Goal: Use online tool/utility: Utilize a website feature to perform a specific function

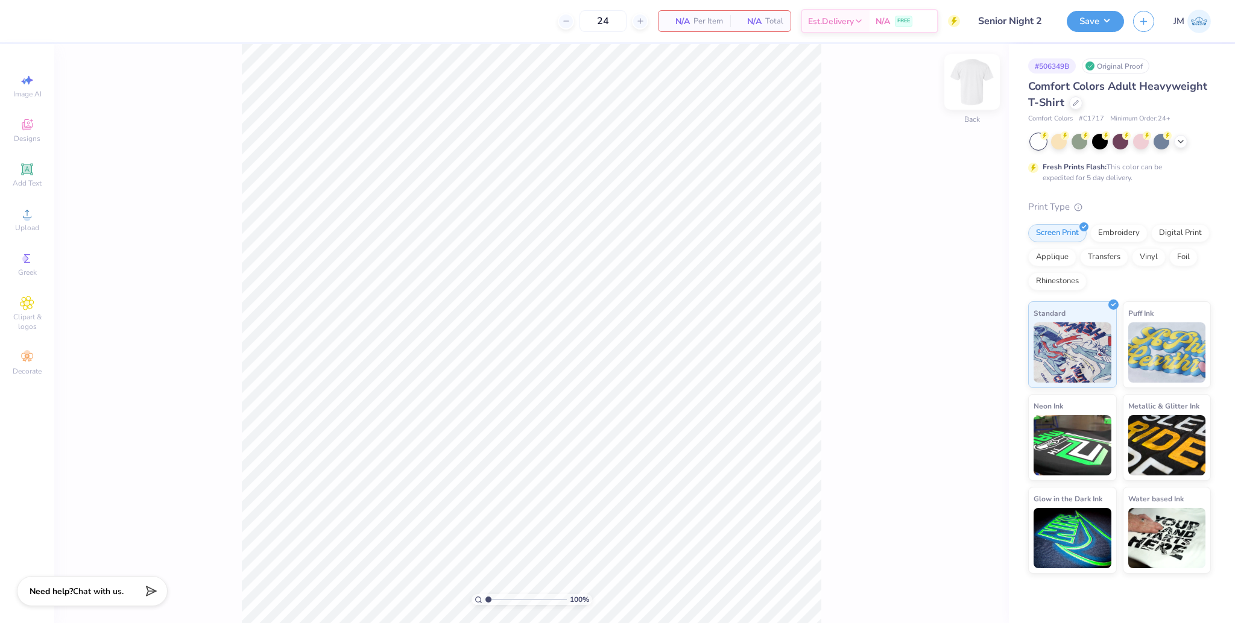
click at [978, 78] on img at bounding box center [972, 82] width 48 height 48
click at [30, 227] on span "Upload" at bounding box center [27, 228] width 24 height 10
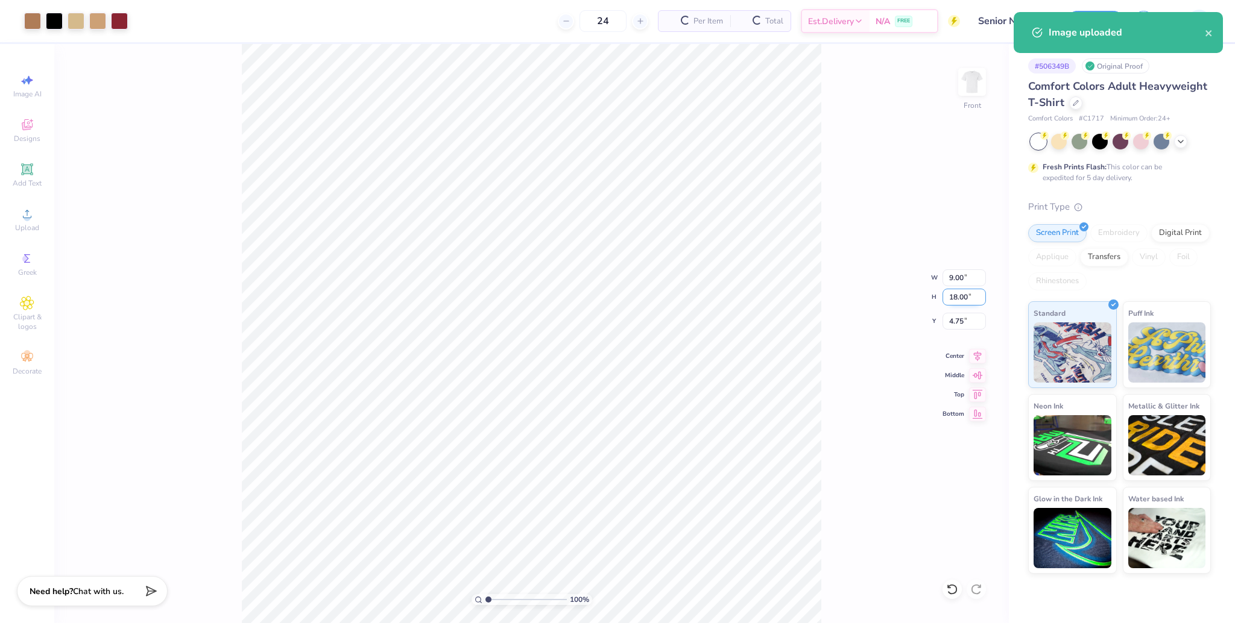
click at [957, 299] on input "18.00" at bounding box center [963, 297] width 43 height 17
type input "15"
type input "7.50"
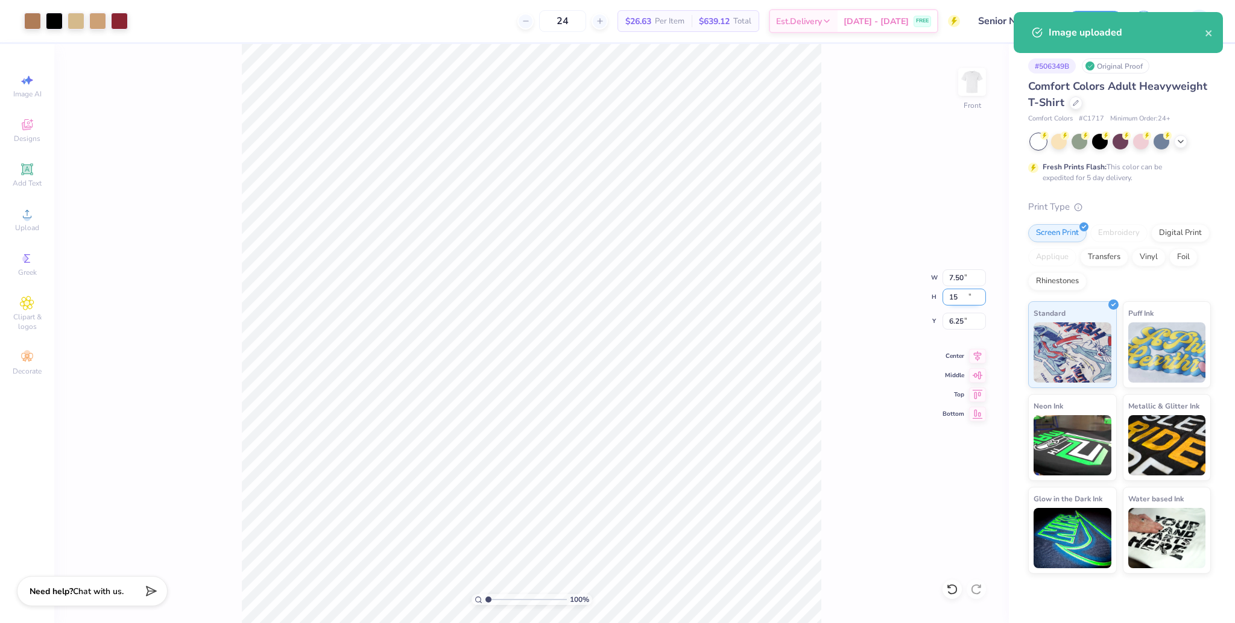
type input "15.00"
click at [950, 321] on input "6.25" at bounding box center [963, 321] width 43 height 17
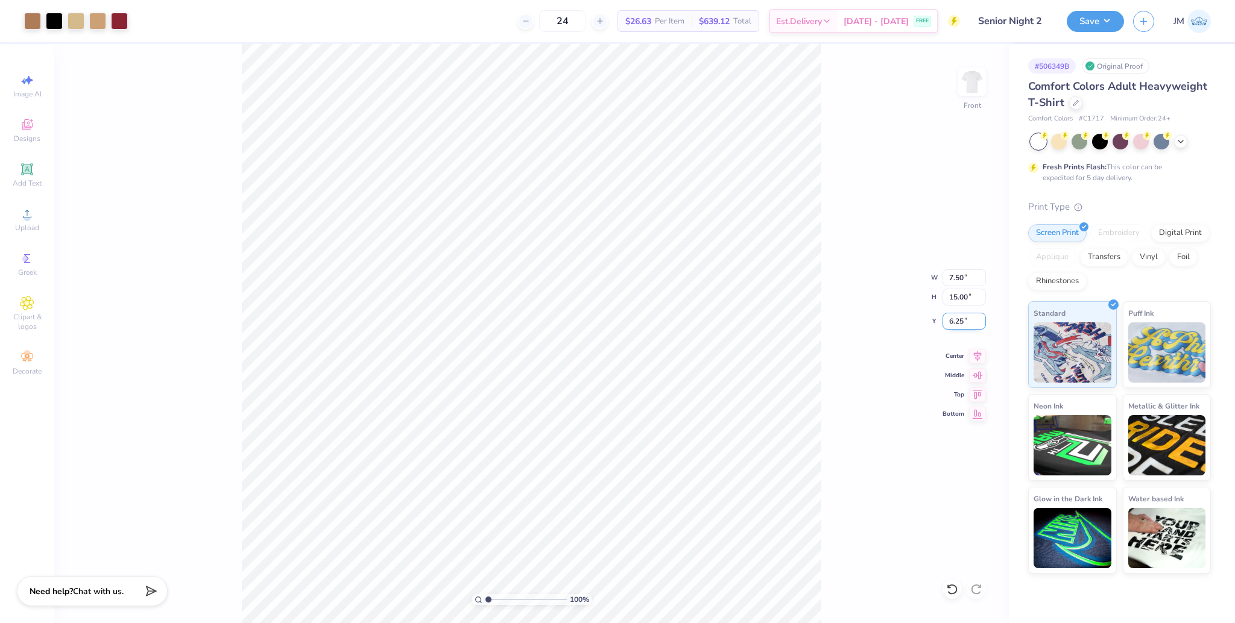
click at [950, 321] on input "6.25" at bounding box center [963, 321] width 43 height 17
type input "3.00"
click at [1094, 24] on button "Save" at bounding box center [1094, 19] width 57 height 21
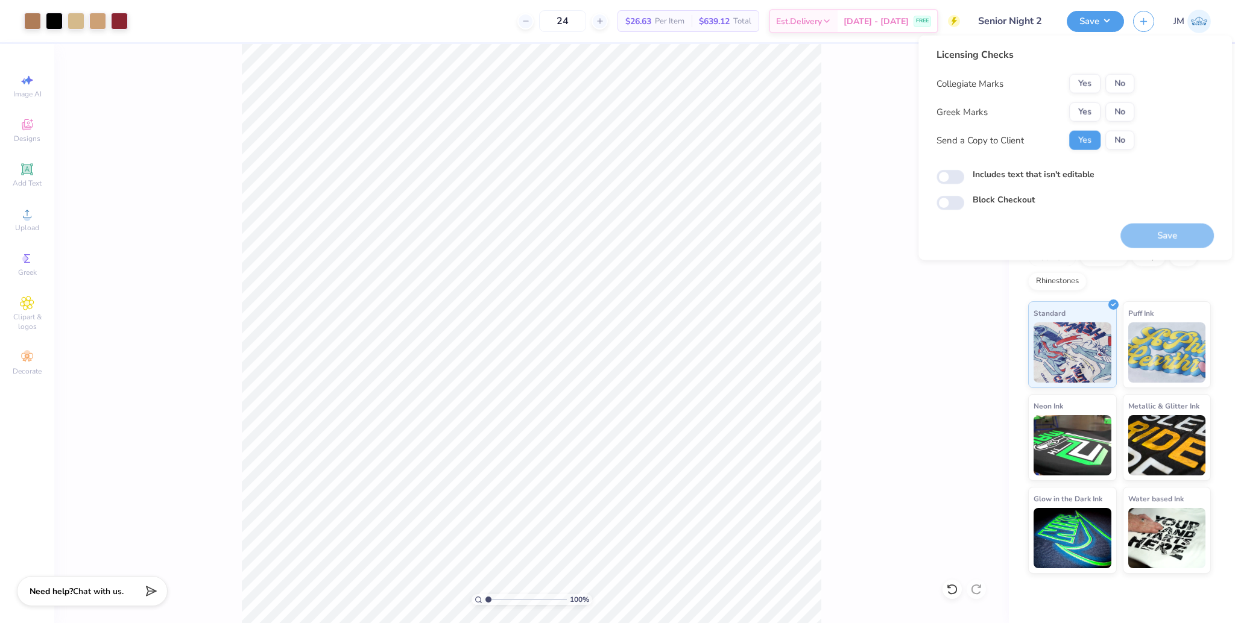
drag, startPoint x: 1101, startPoint y: 82, endPoint x: 1110, endPoint y: 97, distance: 17.3
click at [1101, 81] on div "Yes No" at bounding box center [1101, 83] width 65 height 19
click at [1086, 81] on button "Yes" at bounding box center [1084, 83] width 31 height 19
click at [1112, 115] on button "No" at bounding box center [1119, 111] width 29 height 19
click at [1171, 236] on button "Save" at bounding box center [1166, 236] width 93 height 25
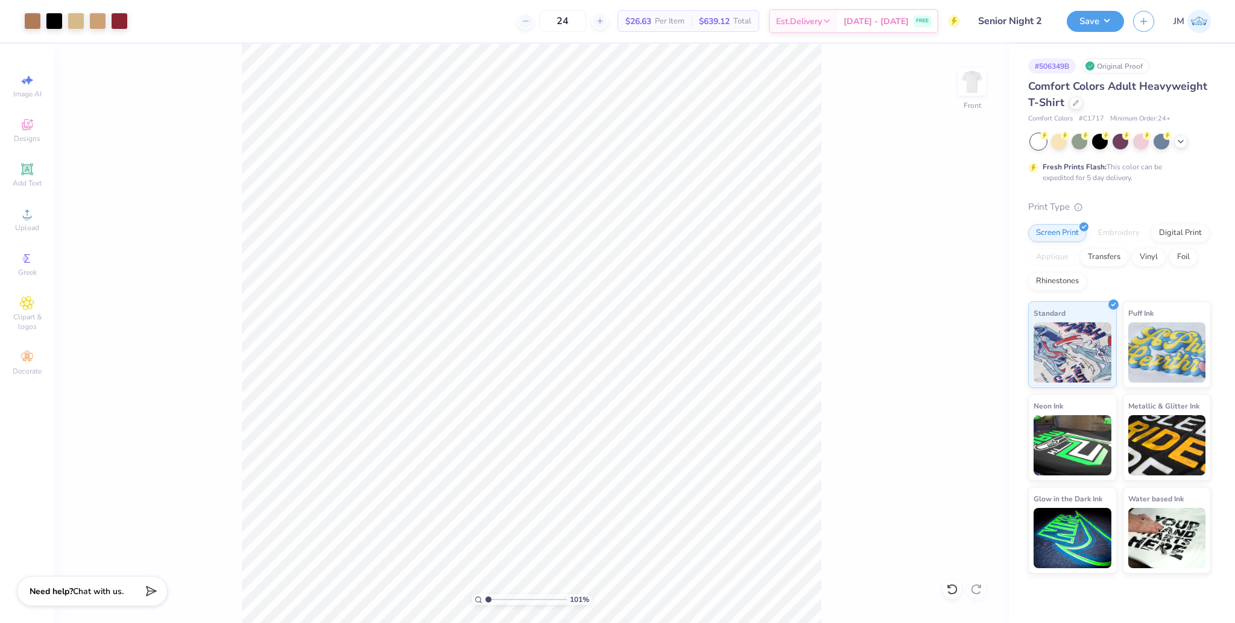
type input "1"
drag, startPoint x: 488, startPoint y: 599, endPoint x: 480, endPoint y: 596, distance: 8.4
click at [485, 596] on input "range" at bounding box center [525, 599] width 81 height 11
